Goal: Information Seeking & Learning: Learn about a topic

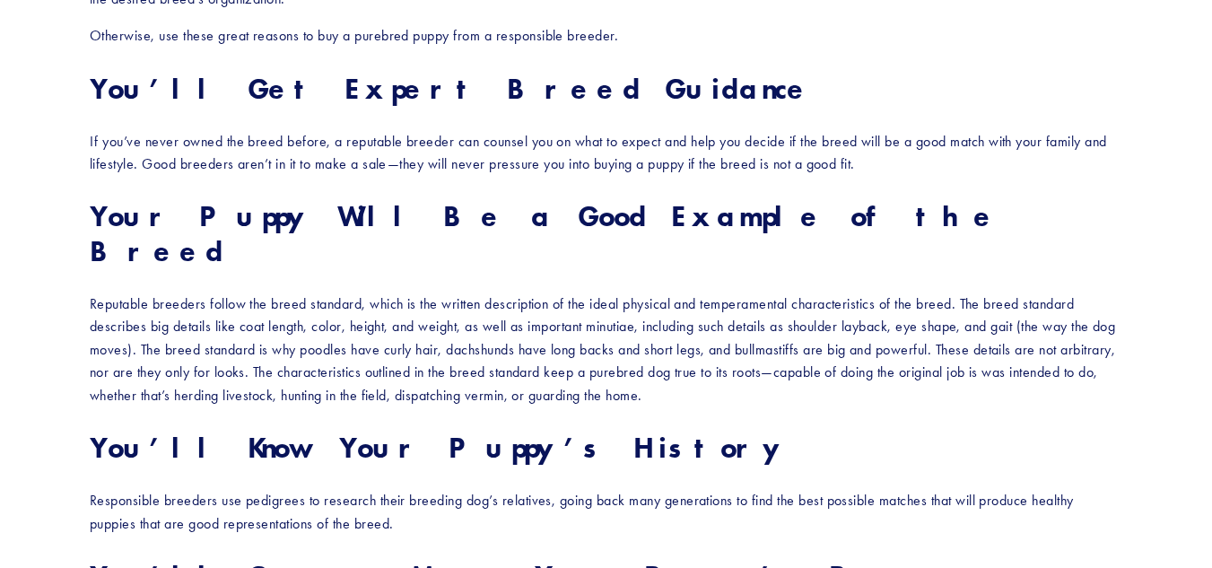
scroll to position [540, 0]
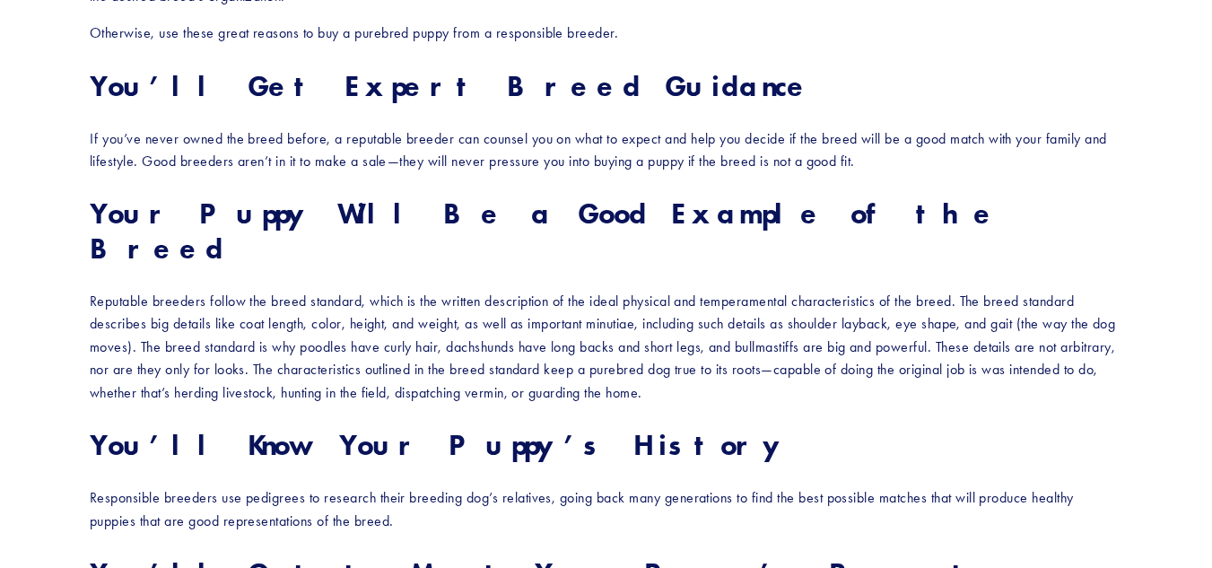
click at [738, 290] on p "Reputable breeders follow the breed standard, which is the written description …" at bounding box center [606, 347] width 1033 height 115
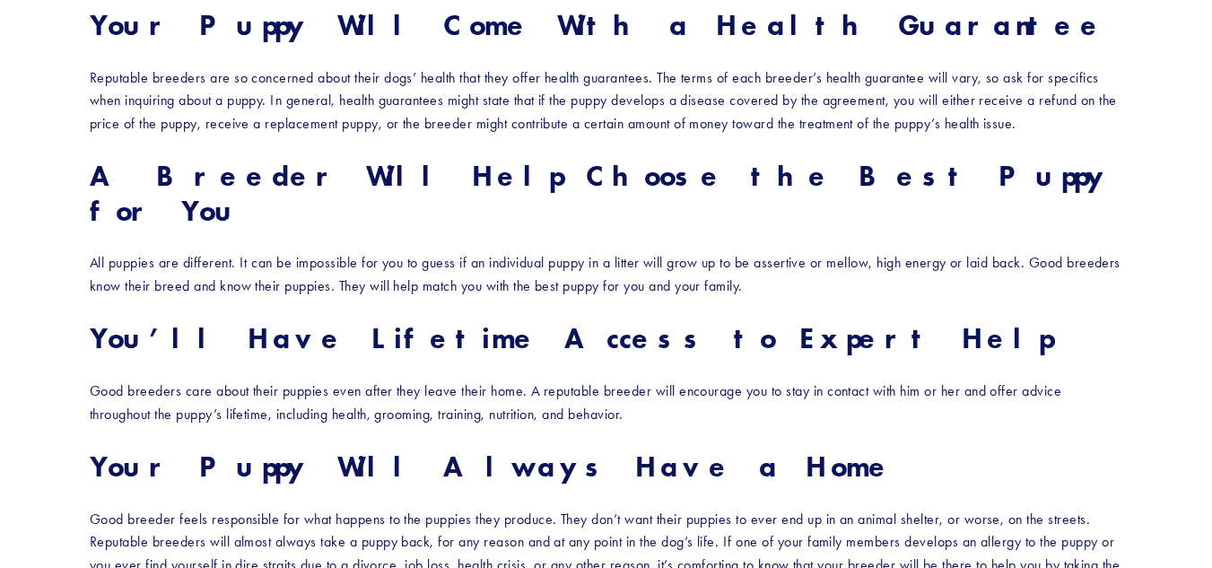
scroll to position [1493, 0]
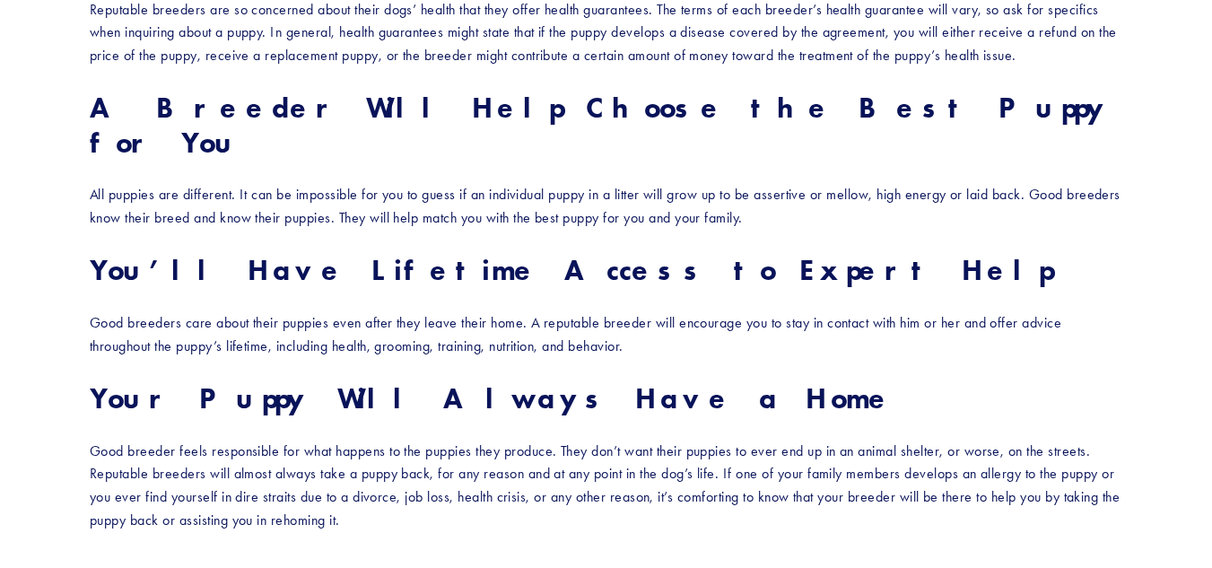
click at [667, 183] on p "All puppies are different. It can be impossible for you to guess if an individu…" at bounding box center [606, 206] width 1033 height 46
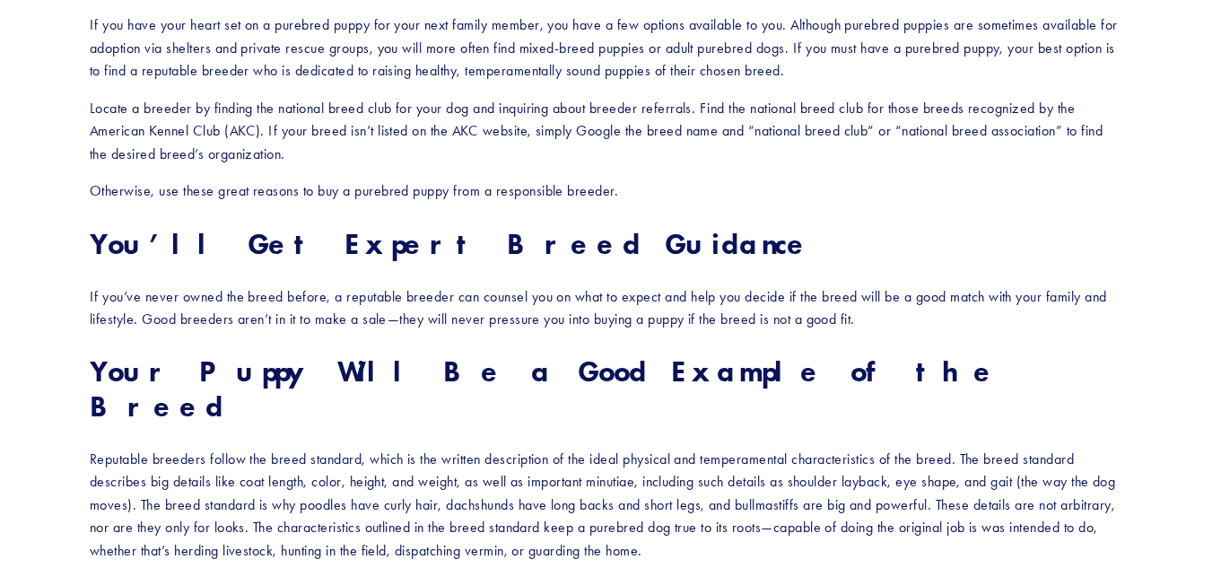
scroll to position [0, 0]
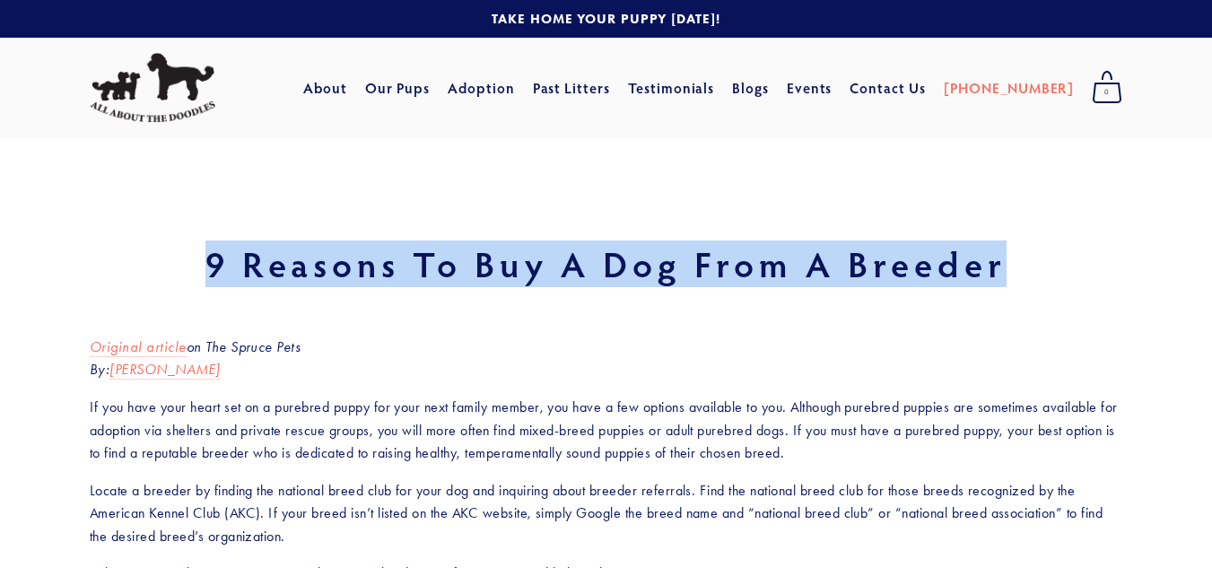
drag, startPoint x: 1025, startPoint y: 262, endPoint x: 207, endPoint y: 249, distance: 817.4
click at [207, 249] on h1 "9 Reasons to Buy a Dog From a Breeder" at bounding box center [606, 264] width 1033 height 36
copy h1 "9 Reasons to Buy a Dog From a Breeder"
click at [207, 249] on h1 "9 Reasons to Buy a Dog From a Breeder" at bounding box center [606, 264] width 1033 height 36
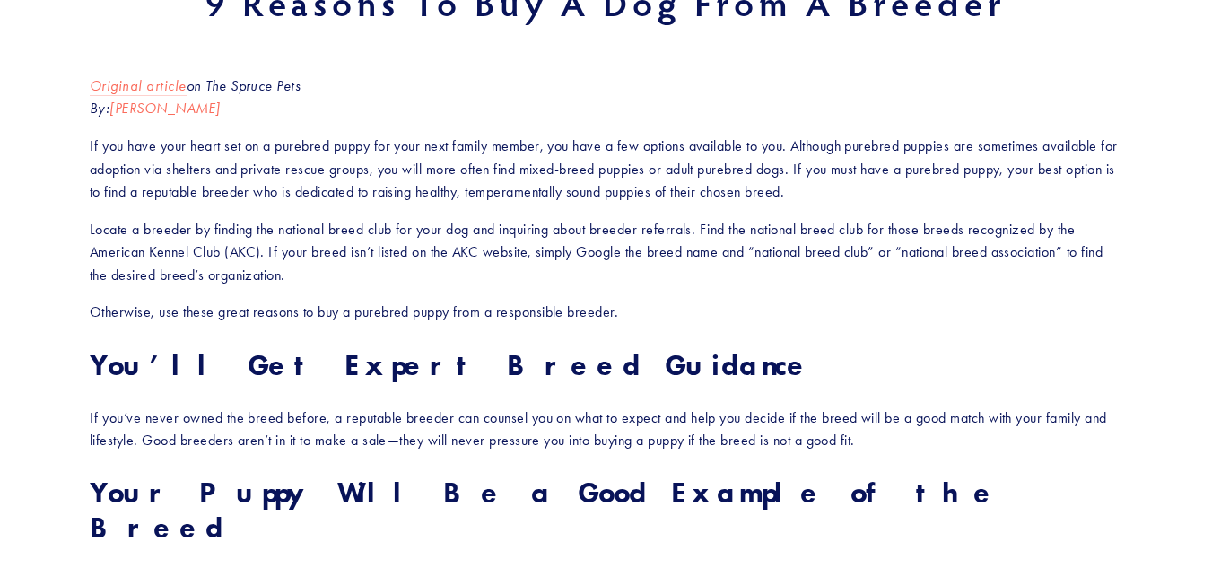
scroll to position [262, 0]
click at [482, 113] on p "Original article on The Spruce Pets By: [PERSON_NAME]" at bounding box center [606, 97] width 1033 height 46
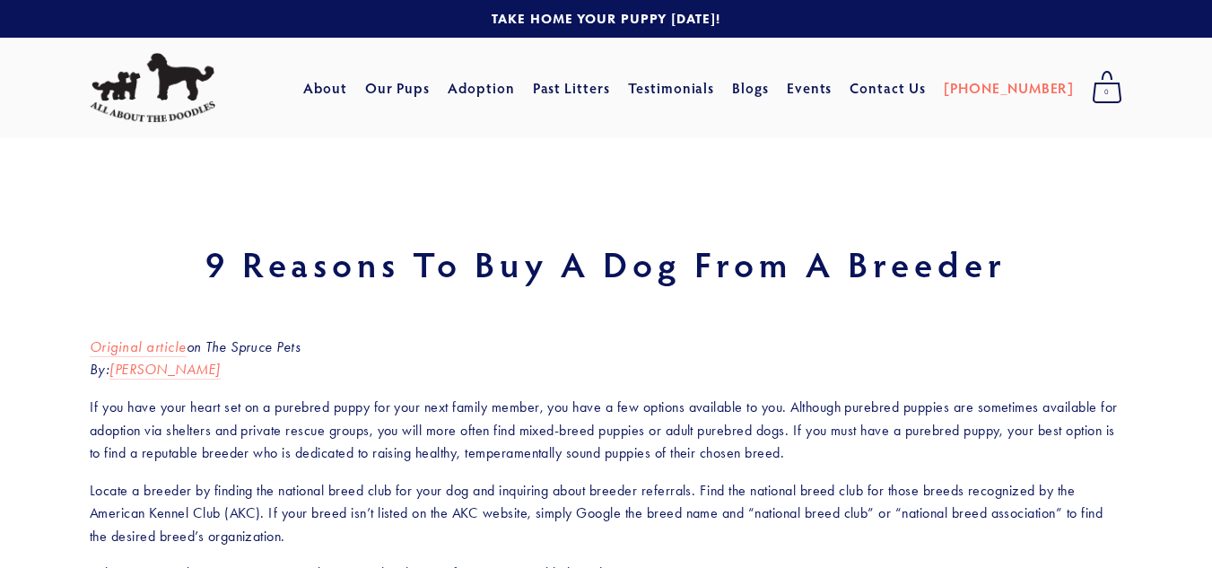
click at [144, 345] on em "Original article" at bounding box center [138, 346] width 97 height 17
click at [145, 346] on em "Original article" at bounding box center [138, 346] width 97 height 17
click at [153, 374] on em "[PERSON_NAME]" at bounding box center [164, 369] width 110 height 17
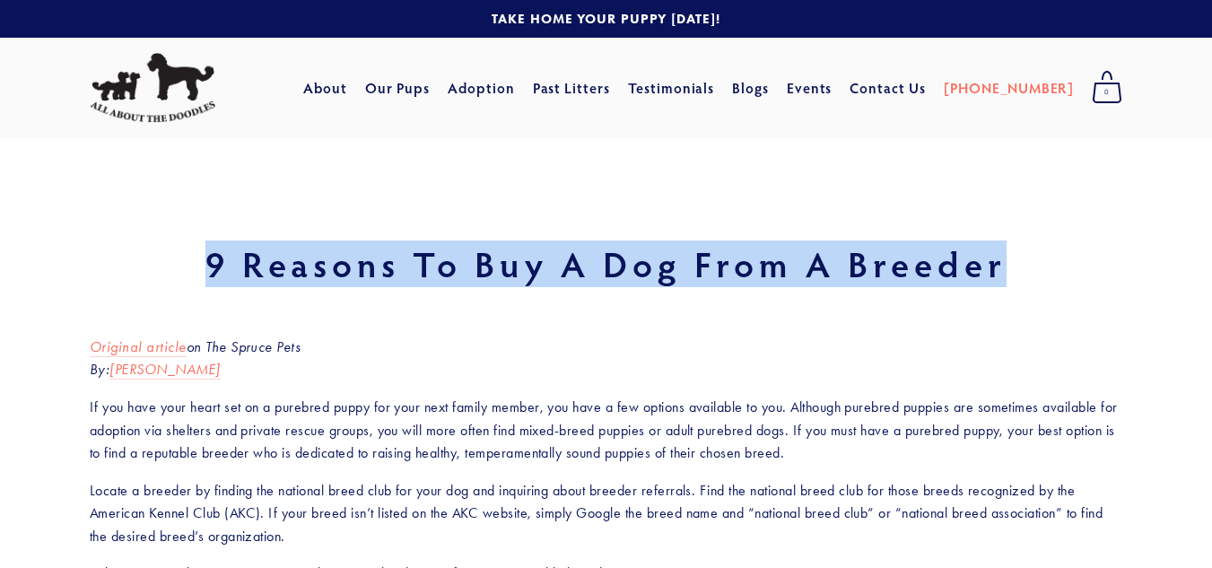
drag, startPoint x: 1010, startPoint y: 266, endPoint x: 197, endPoint y: 259, distance: 812.9
click at [197, 259] on h1 "9 Reasons to Buy a Dog From a Breeder" at bounding box center [606, 264] width 1033 height 36
copy h1 "9 Reasons to Buy a Dog From a Breeder"
